Goal: Information Seeking & Learning: Find specific fact

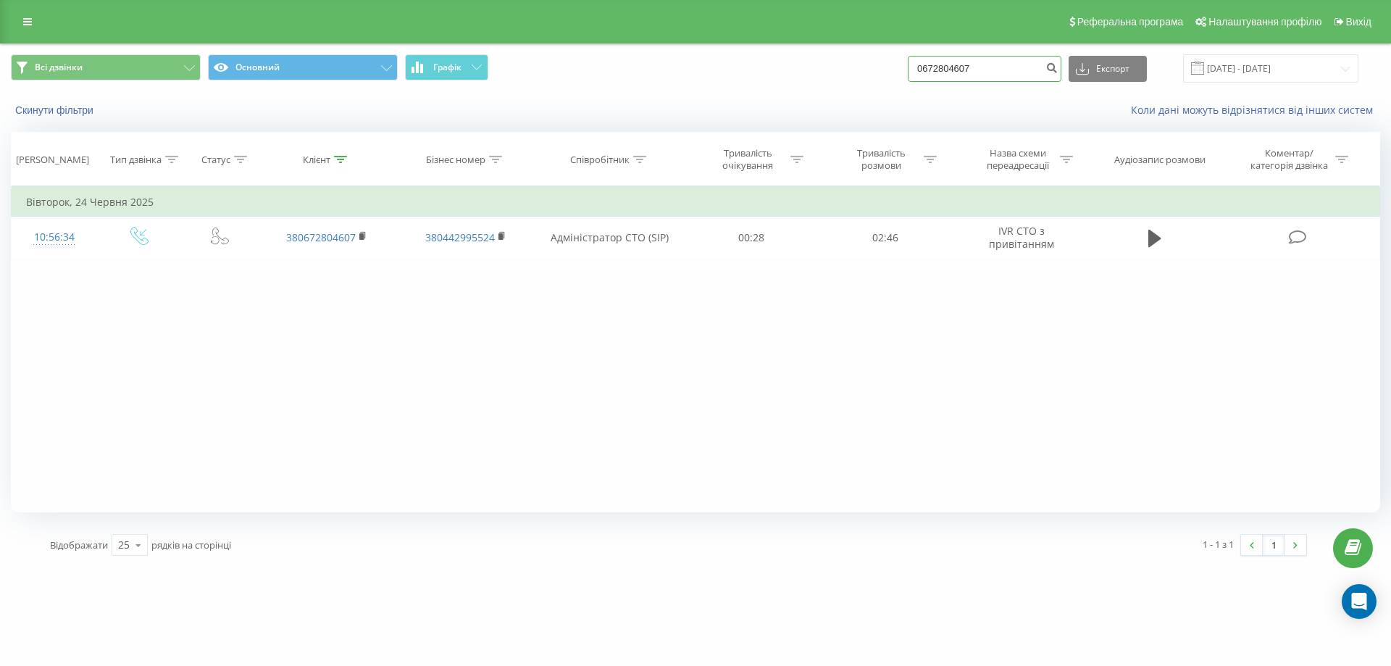
click at [996, 67] on input "0672804607" at bounding box center [985, 69] width 154 height 26
type input "0"
type input "0503376490"
click at [1235, 60] on input "19.06.2025 - 19.09.2025" at bounding box center [1270, 68] width 175 height 28
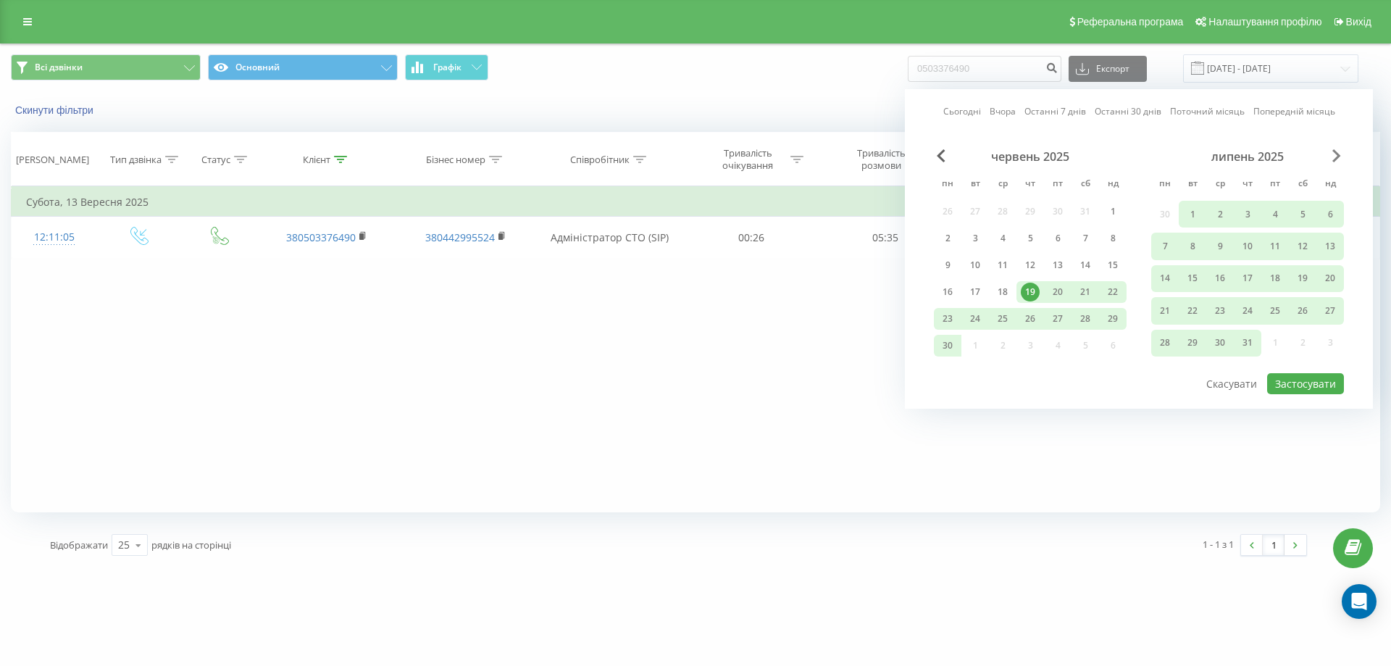
click at [1336, 156] on span "Next Month" at bounding box center [1336, 155] width 9 height 13
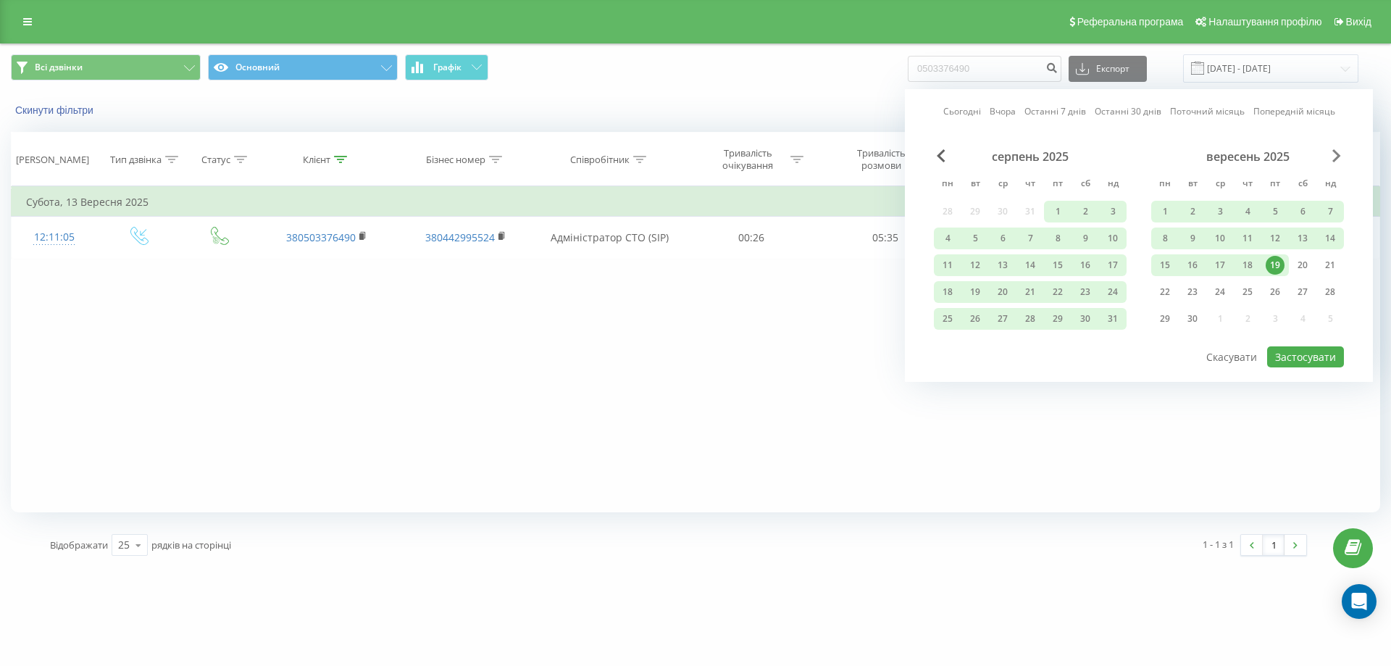
click at [1336, 156] on span "Next Month" at bounding box center [1336, 155] width 9 height 13
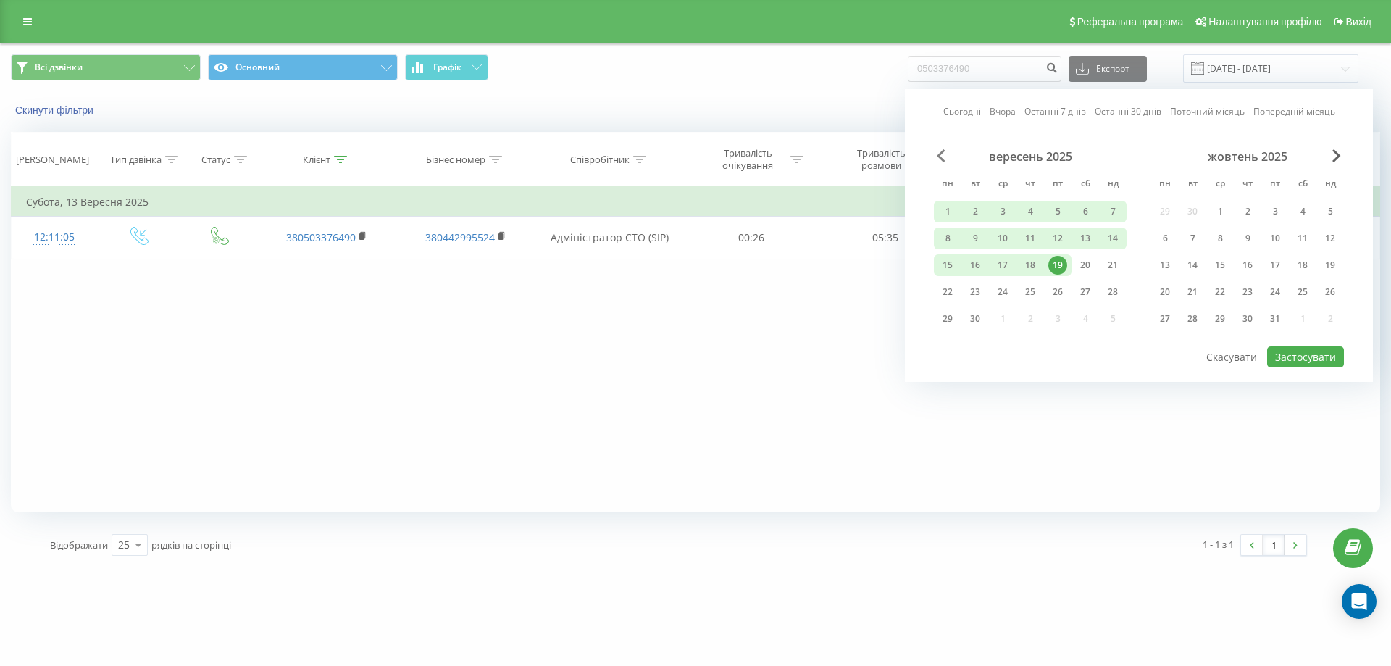
click at [937, 158] on span "Previous Month" at bounding box center [941, 155] width 9 height 13
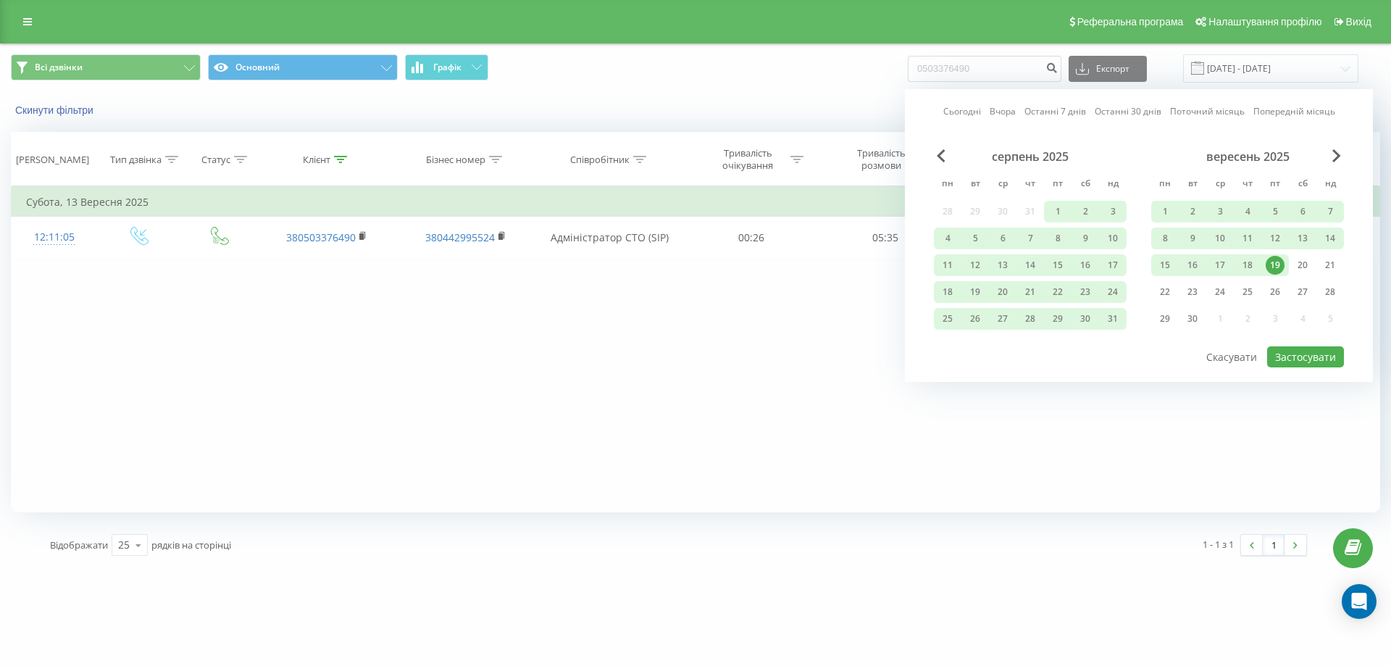
click at [1280, 267] on div "19" at bounding box center [1275, 265] width 19 height 19
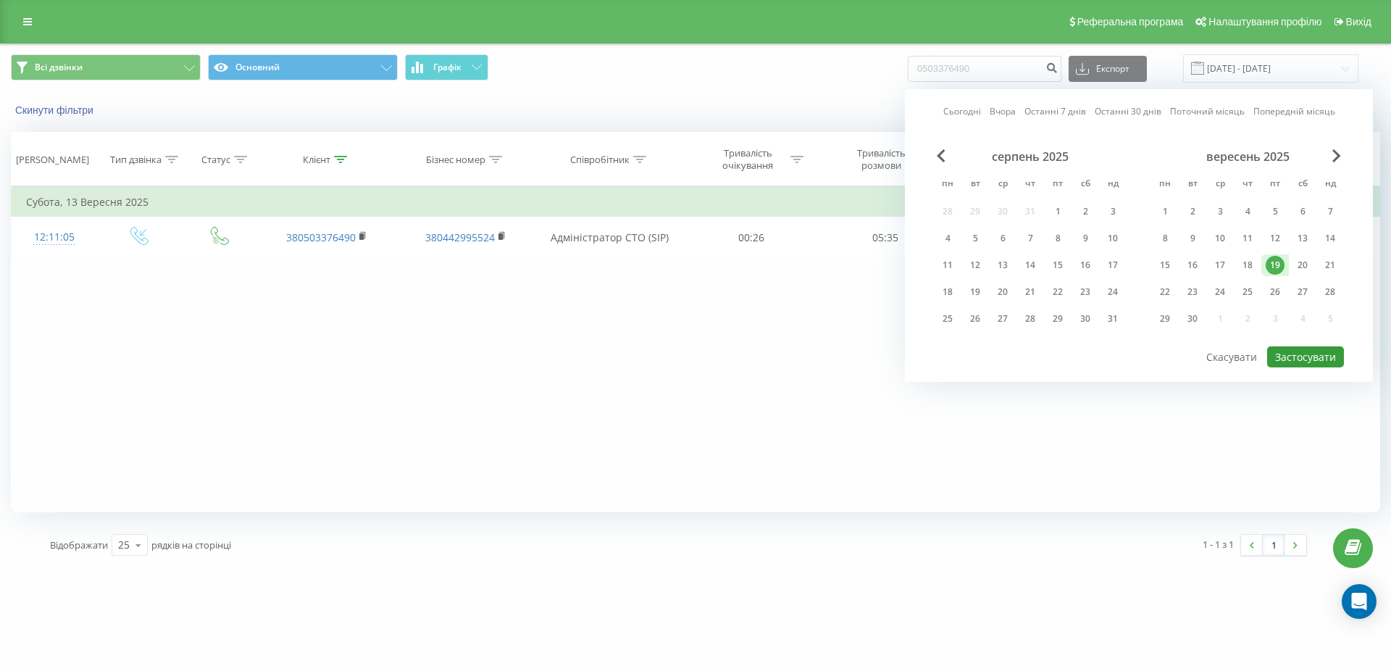
click at [1308, 352] on button "Застосувати" at bounding box center [1305, 356] width 77 height 21
type input "19.09.2025 - 19.09.2025"
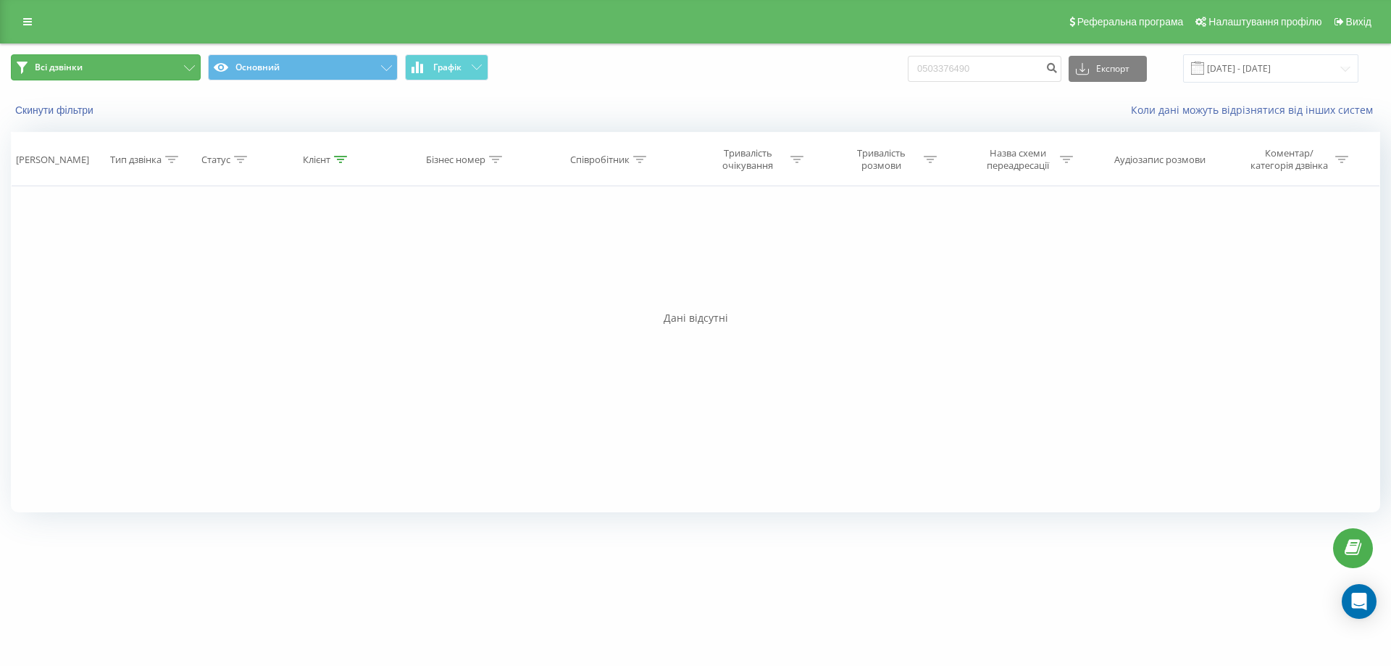
click at [133, 59] on button "Всі дзвінки" at bounding box center [106, 67] width 190 height 26
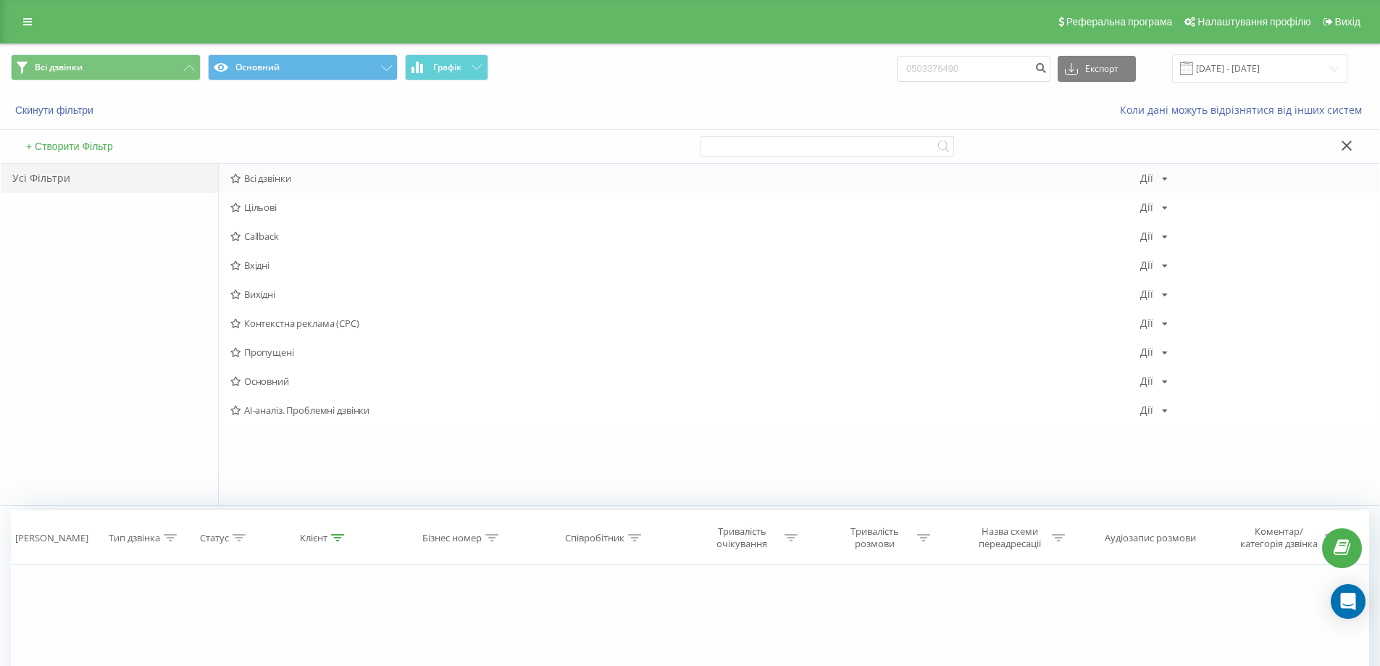
click at [258, 181] on span "Всі дзвінки" at bounding box center [685, 178] width 910 height 10
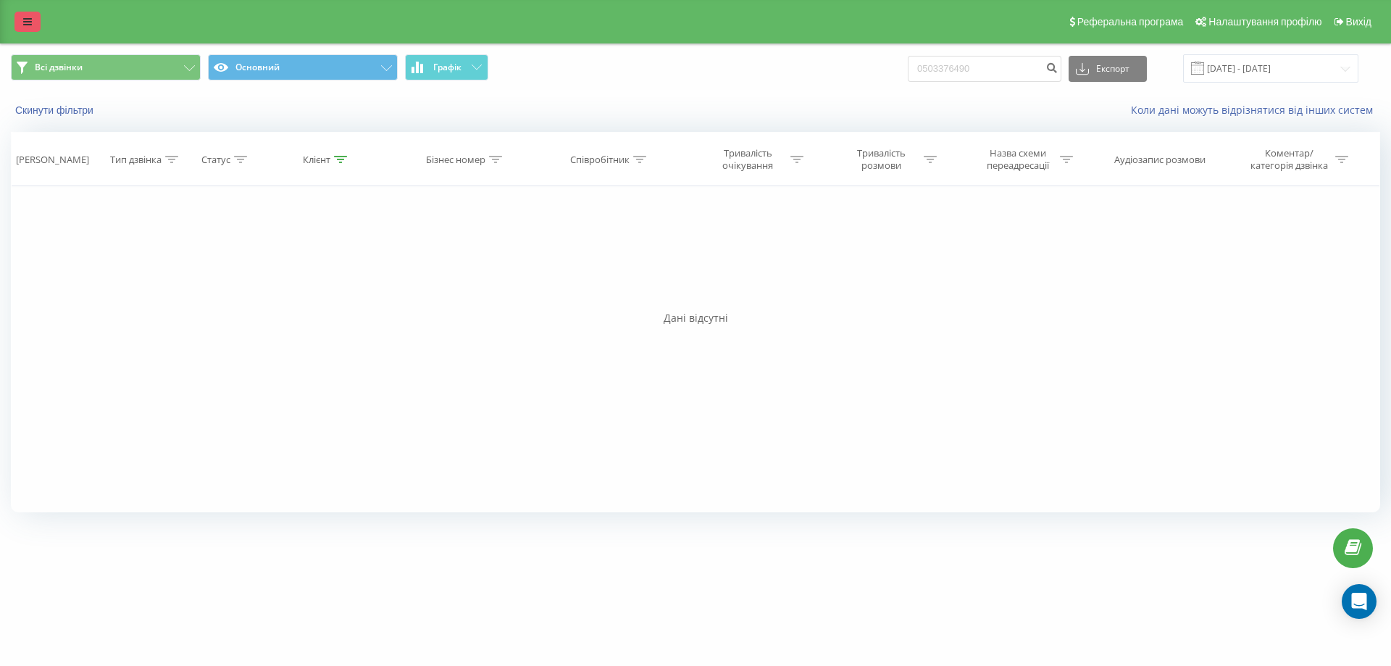
click at [27, 23] on icon at bounding box center [27, 22] width 9 height 10
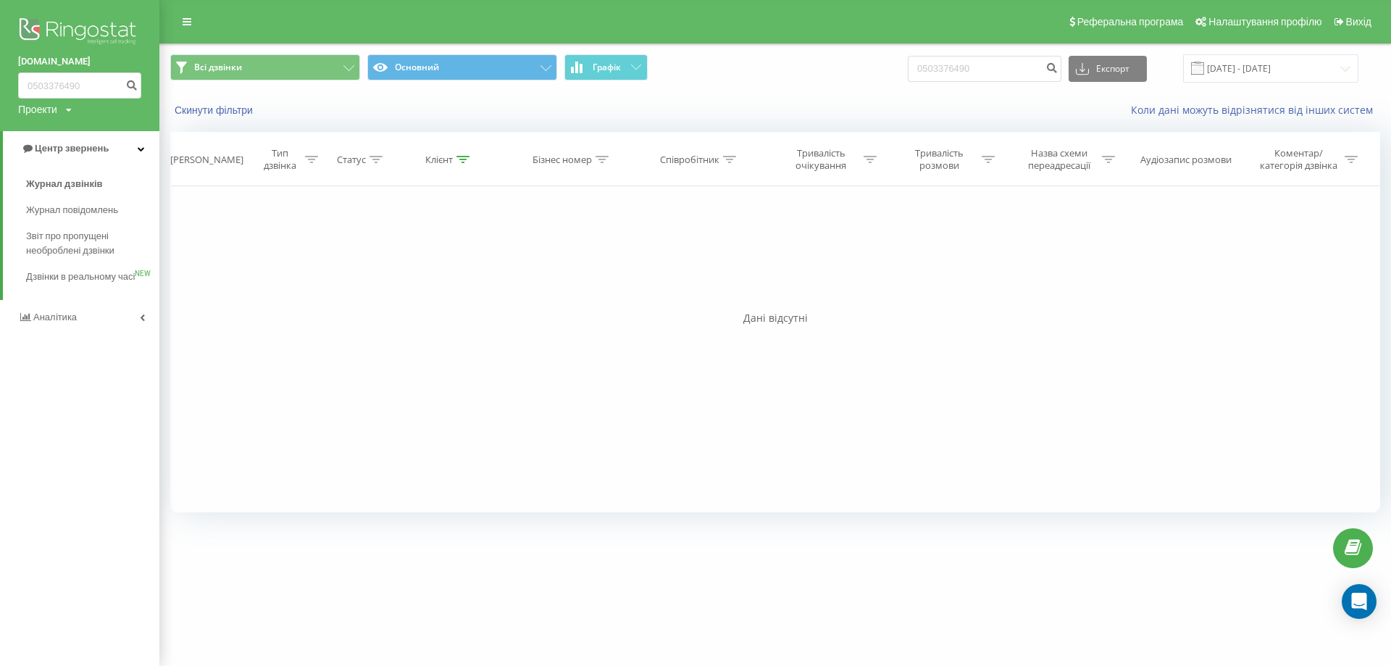
click at [393, 352] on div "Фільтрувати за умовою Дорівнює Введіть значення Скасувати OK Фільтрувати за умо…" at bounding box center [775, 349] width 1210 height 326
drag, startPoint x: 422, startPoint y: 256, endPoint x: 457, endPoint y: 247, distance: 36.5
click at [440, 253] on div "Фільтрувати за умовою Дорівнює Введіть значення Скасувати OK Фільтрувати за умо…" at bounding box center [775, 349] width 1210 height 326
click at [1036, 75] on input "0503376490" at bounding box center [985, 69] width 154 height 26
type input "0"
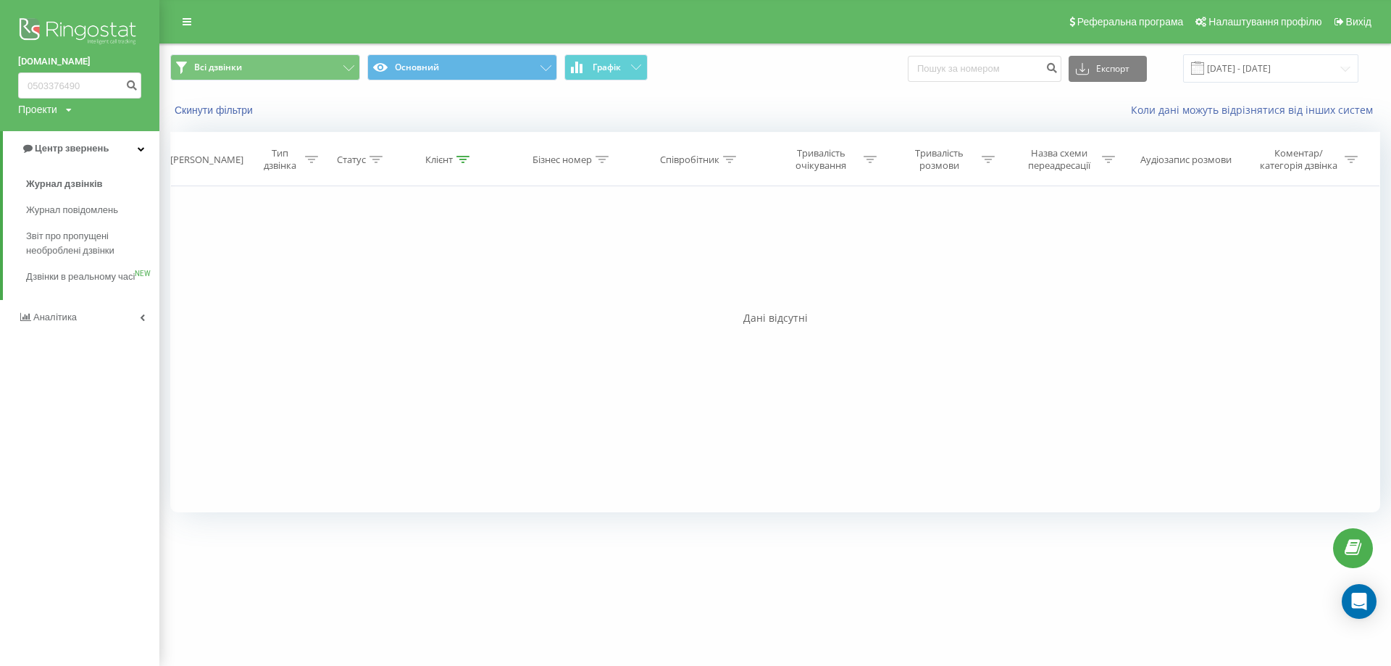
click at [653, 260] on div "Фільтрувати за умовою Дорівнює Введіть значення Скасувати OK Фільтрувати за умо…" at bounding box center [775, 349] width 1210 height 326
click at [394, 319] on div "Дані відсутні" at bounding box center [775, 318] width 1210 height 14
click at [116, 246] on span "Звіт про пропущені необроблені дзвінки" at bounding box center [89, 243] width 126 height 29
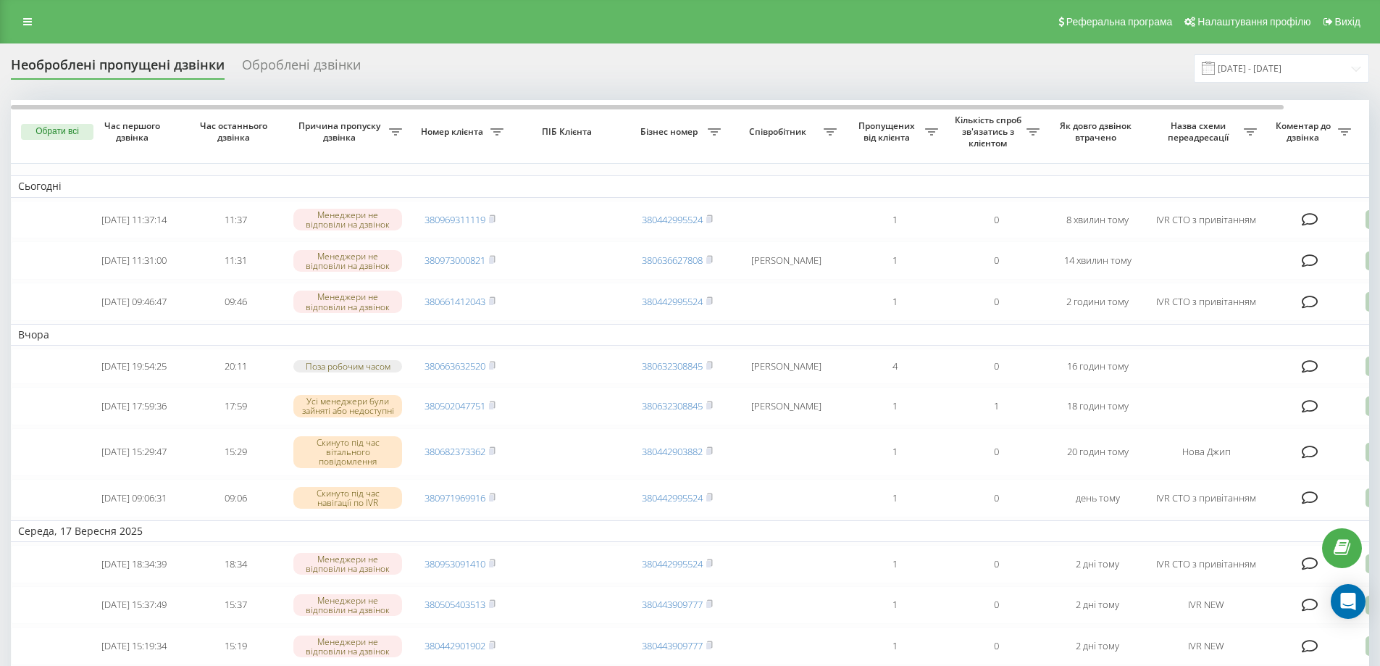
click at [340, 67] on div "Оброблені дзвінки" at bounding box center [301, 68] width 119 height 22
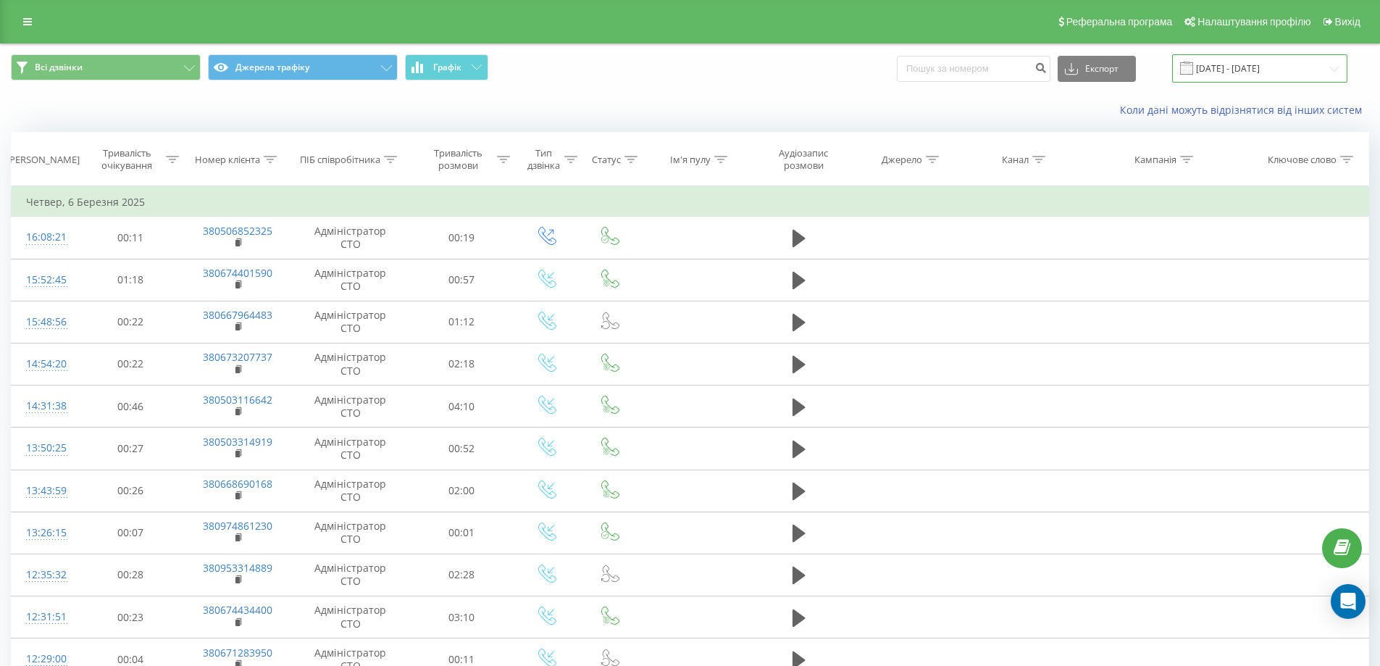
click at [1241, 65] on input "06.02.2025 - 06.03.2025" at bounding box center [1259, 68] width 175 height 28
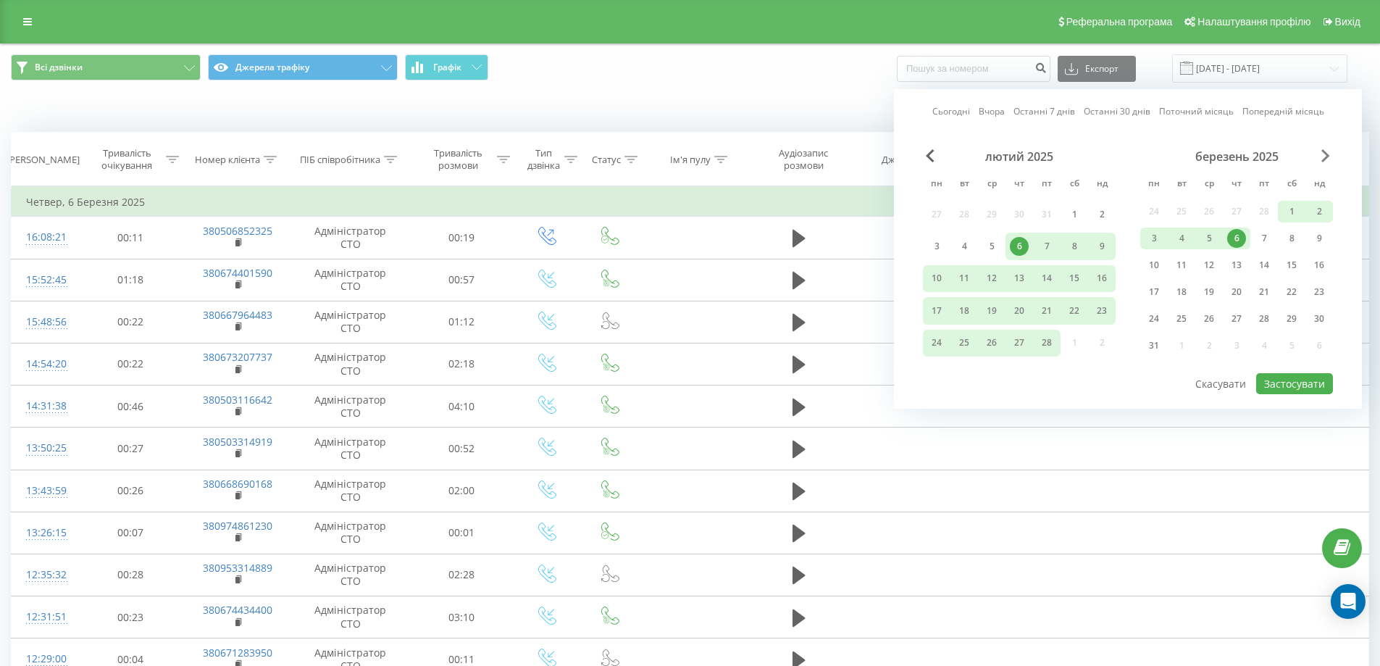
click at [1326, 156] on span "Next Month" at bounding box center [1325, 155] width 9 height 13
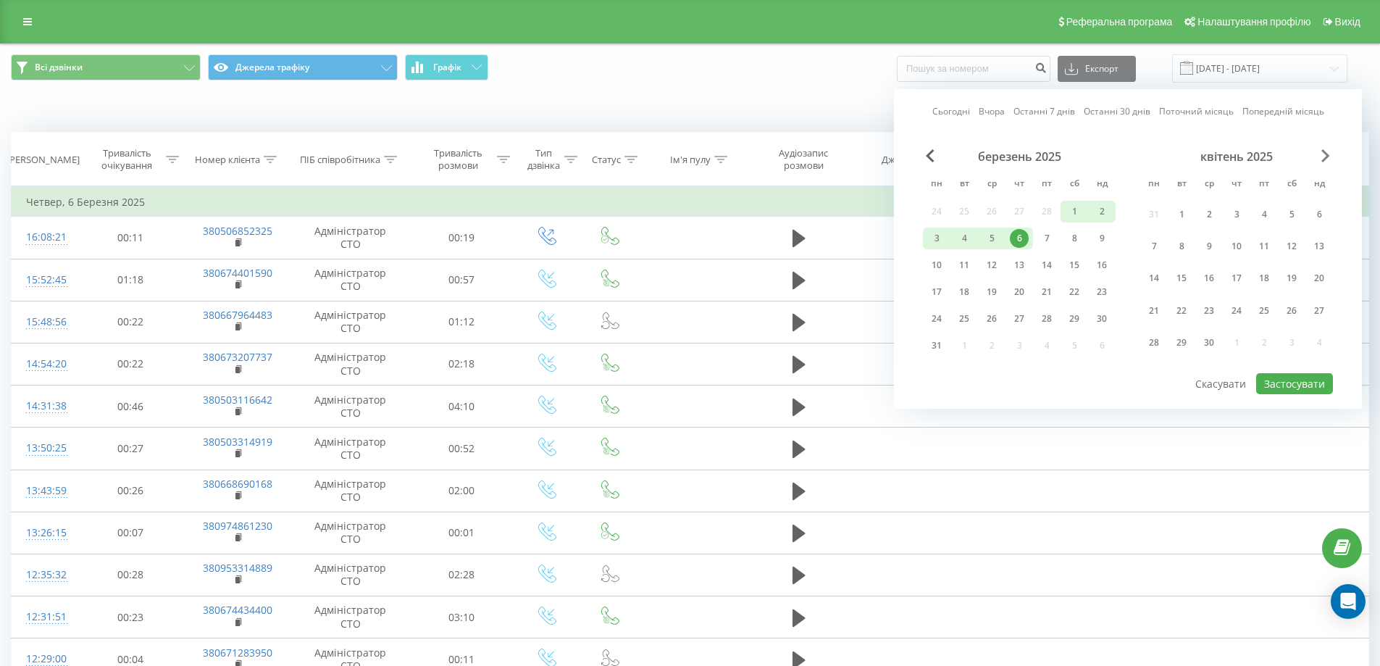
click at [1326, 156] on span "Next Month" at bounding box center [1325, 155] width 9 height 13
click at [1327, 156] on span "Next Month" at bounding box center [1325, 155] width 9 height 13
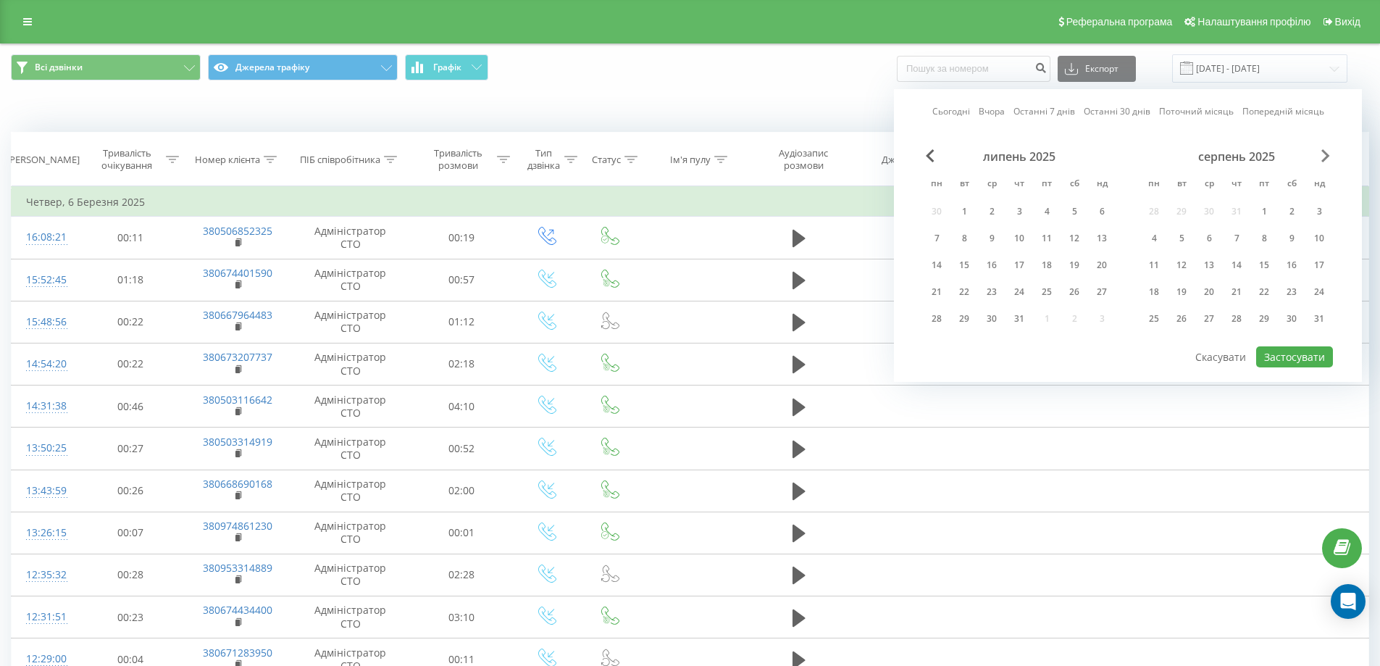
click at [1327, 156] on span "Next Month" at bounding box center [1325, 155] width 9 height 13
click at [1265, 269] on div "19" at bounding box center [1264, 265] width 19 height 19
click at [1297, 354] on button "Застосувати" at bounding box center [1294, 356] width 77 height 21
type input "[DATE] - [DATE]"
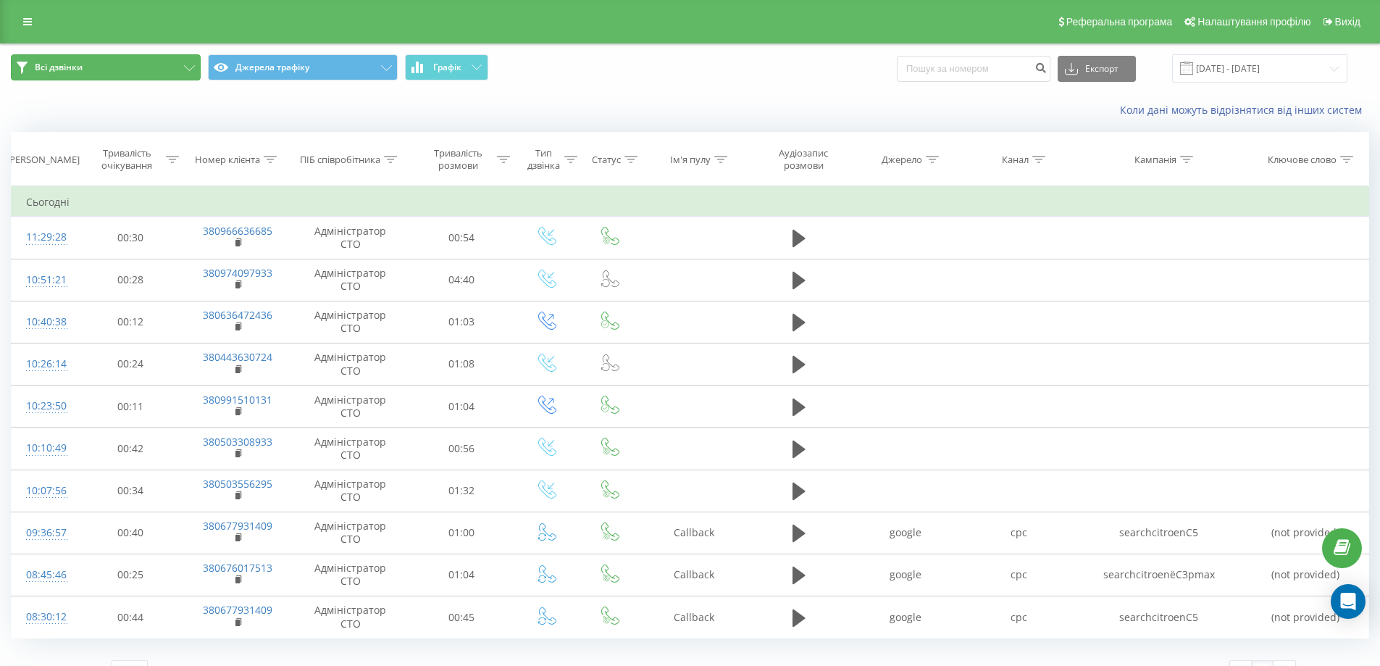
click at [143, 68] on button "Всі дзвінки" at bounding box center [106, 67] width 190 height 26
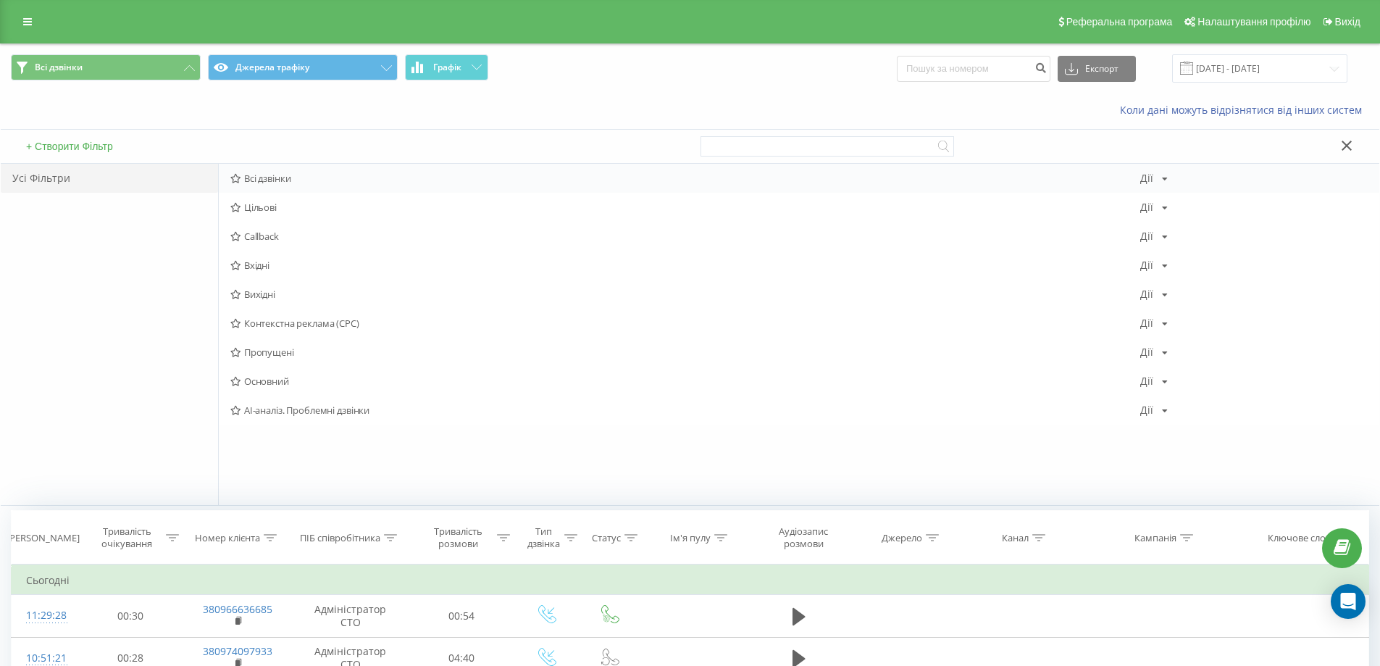
click at [313, 178] on span "Всі дзвінки" at bounding box center [685, 178] width 910 height 10
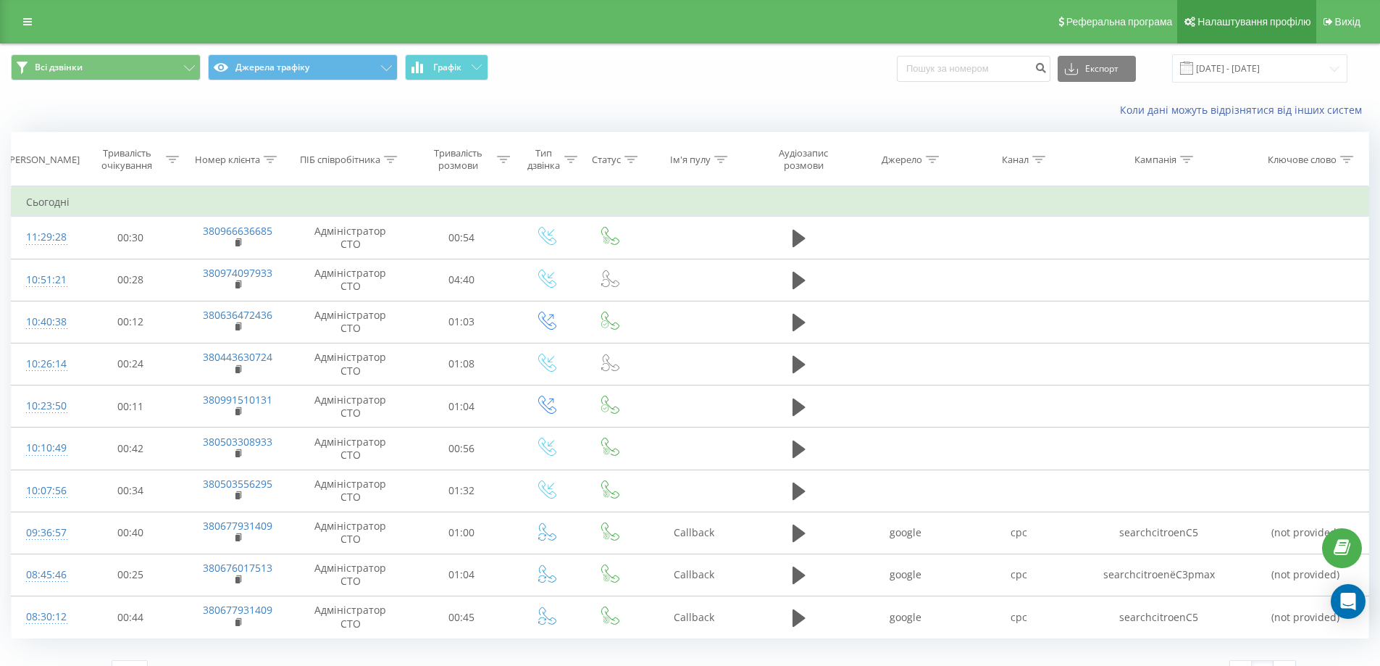
click at [1259, 35] on link "Налаштування профілю" at bounding box center [1246, 21] width 138 height 43
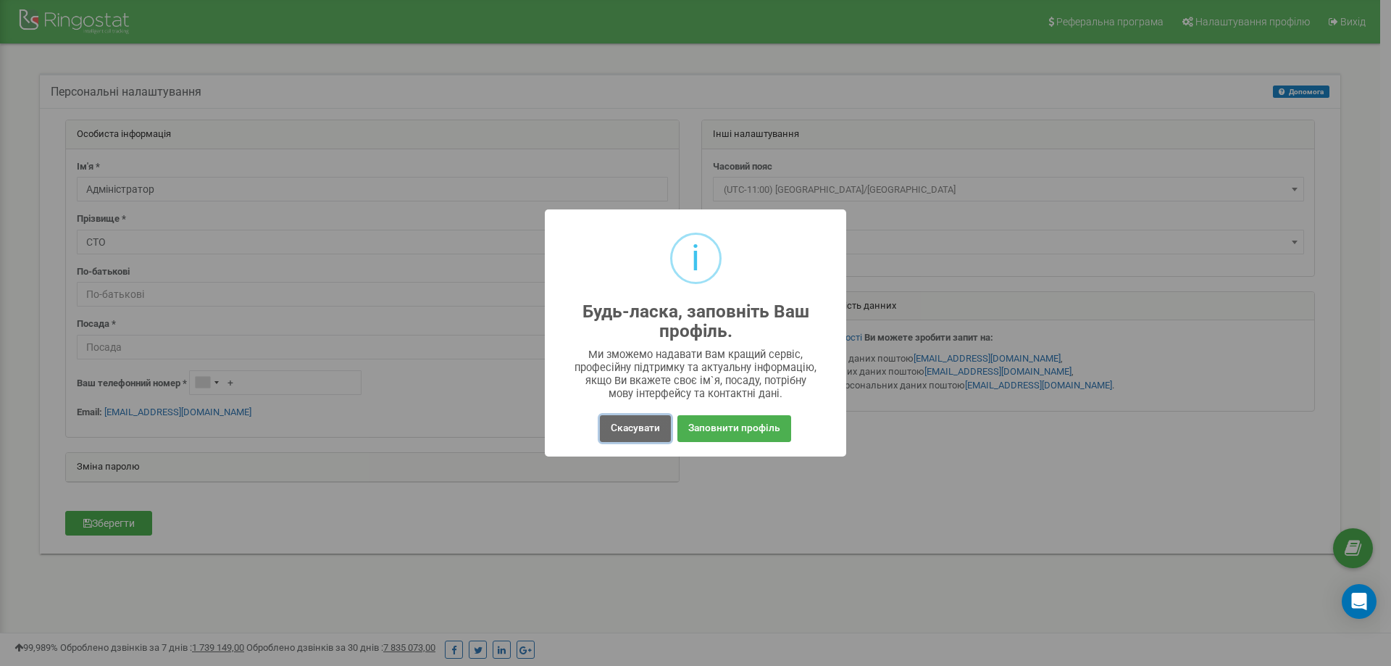
click at [647, 433] on button "Скасувати" at bounding box center [635, 428] width 71 height 27
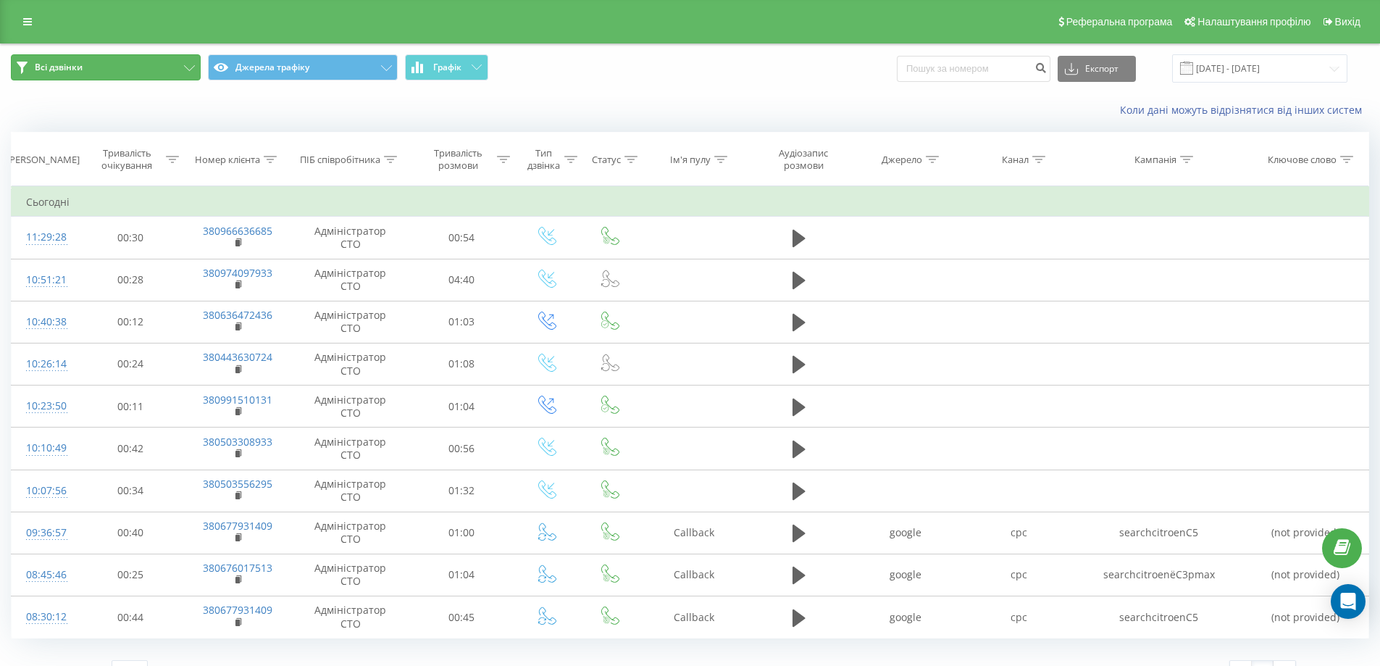
click at [75, 57] on button "Всі дзвінки" at bounding box center [106, 67] width 190 height 26
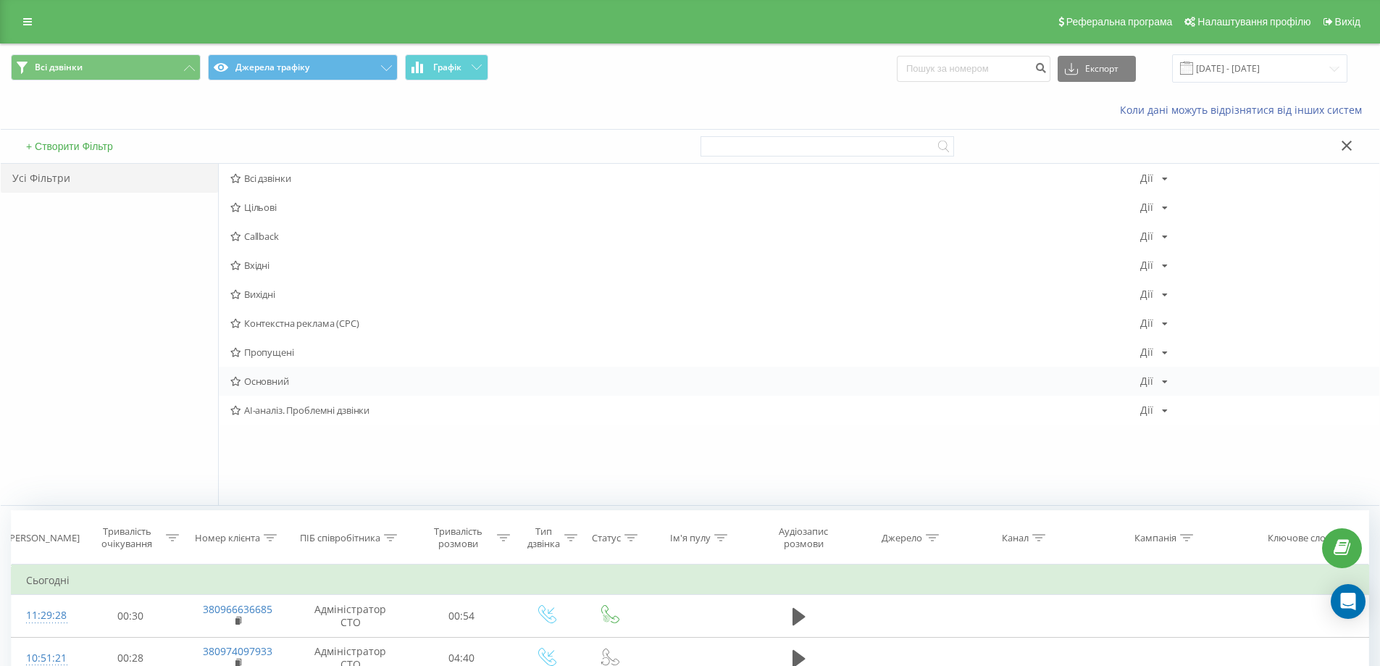
click at [356, 389] on div "Основний Дії Редагувати Копіювати Видалити За замовчуванням Поділитися" at bounding box center [799, 381] width 1161 height 29
click at [266, 378] on span "Основний" at bounding box center [685, 381] width 910 height 10
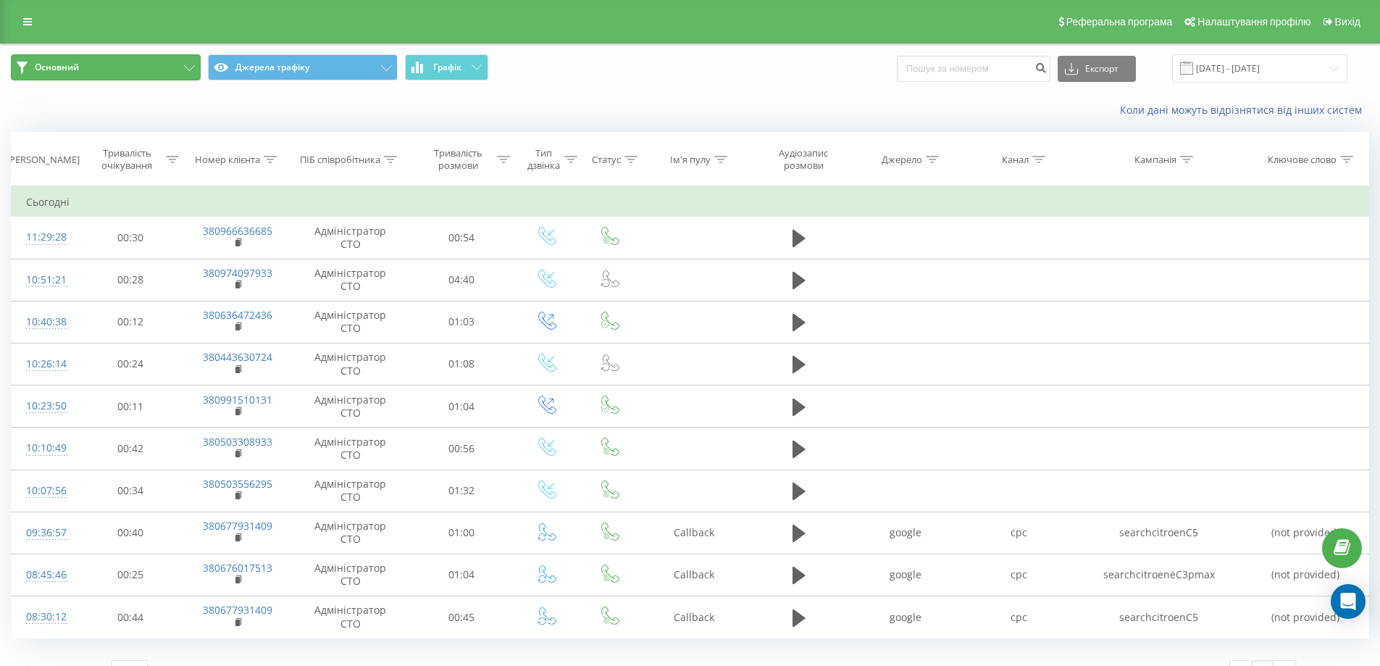
click at [131, 64] on button "Основний" at bounding box center [106, 67] width 190 height 26
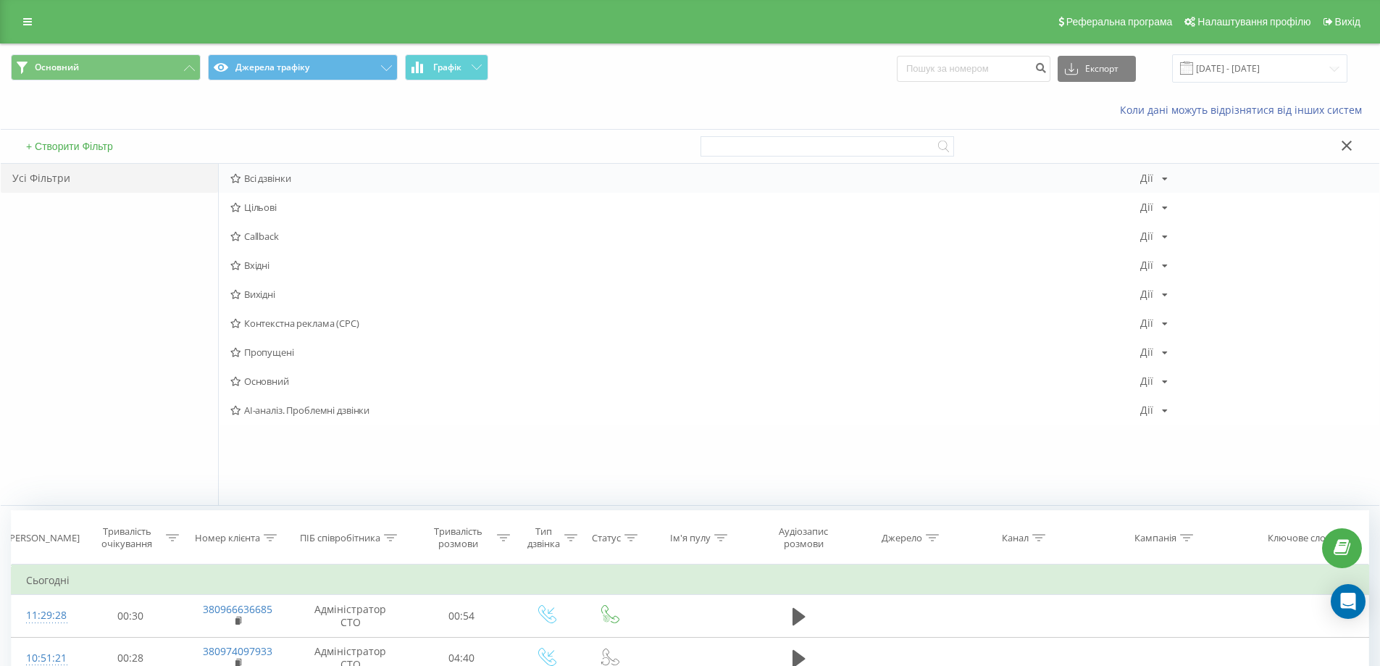
click at [277, 181] on span "Всі дзвінки" at bounding box center [685, 178] width 910 height 10
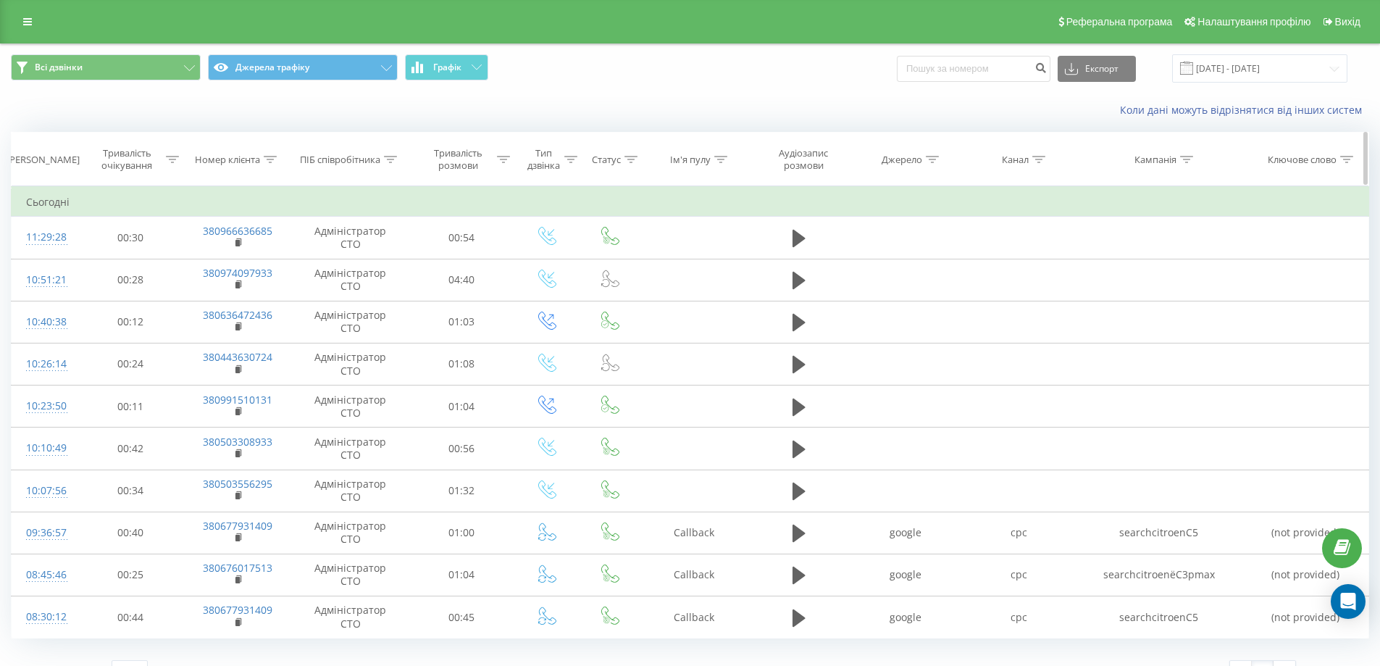
click at [253, 165] on div "Номер клієнта" at bounding box center [227, 160] width 65 height 12
click at [354, 128] on div "Коли дані можуть відрізнятися вiд інших систем" at bounding box center [690, 110] width 1379 height 35
click at [363, 157] on div "ПІБ співробітника" at bounding box center [340, 160] width 80 height 12
click at [359, 263] on input "text" at bounding box center [351, 263] width 128 height 25
type input "Шерехаліна"
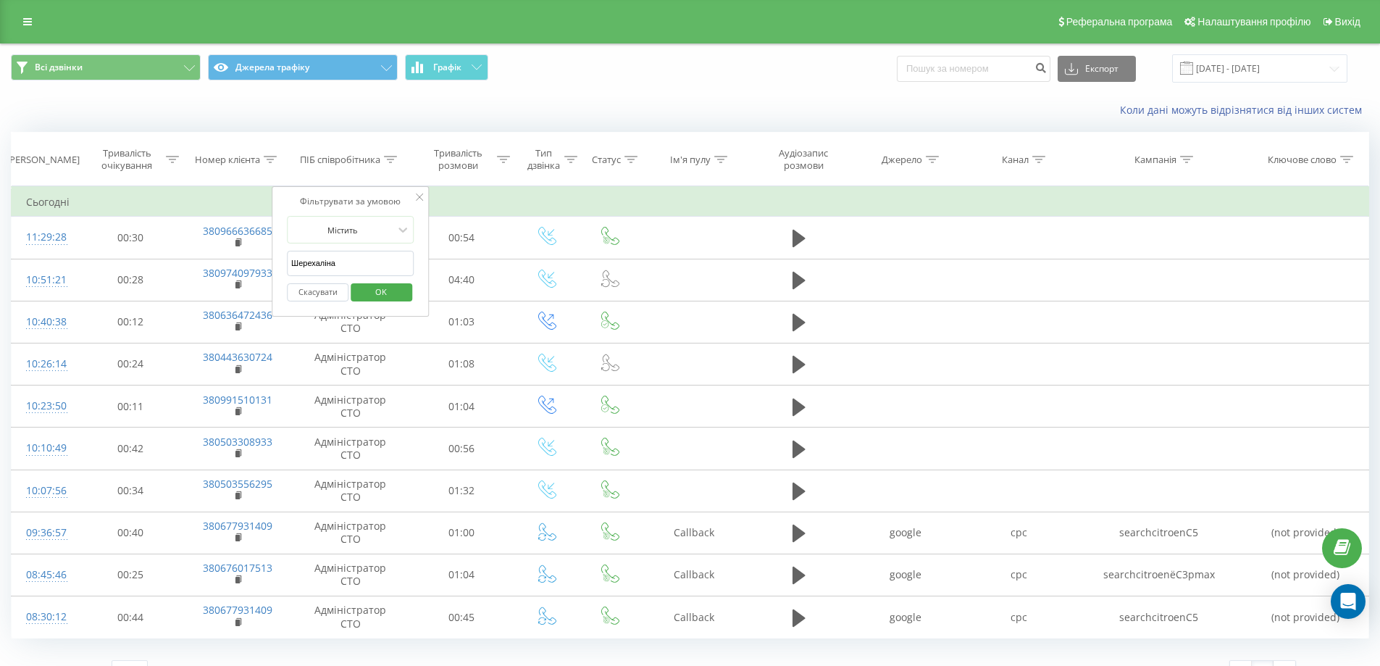
click at [375, 289] on span "OK" at bounding box center [381, 291] width 41 height 22
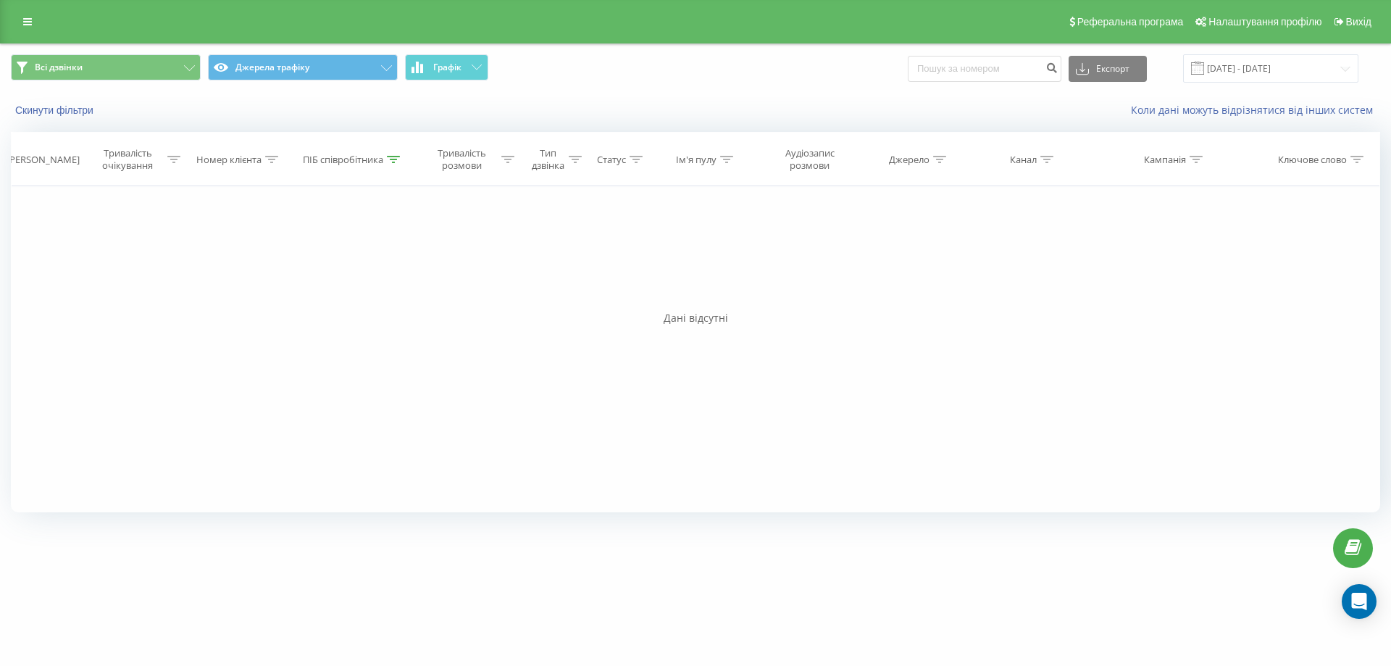
drag, startPoint x: 703, startPoint y: 298, endPoint x: 707, endPoint y: 319, distance: 22.2
click at [702, 306] on div "Фільтрувати за умовою Дорівнює Скасувати OK Фільтрувати за умовою Містить Скасу…" at bounding box center [695, 349] width 1369 height 326
click at [707, 319] on div "Дані відсутні" at bounding box center [695, 318] width 1369 height 14
